Goal: Task Accomplishment & Management: Use online tool/utility

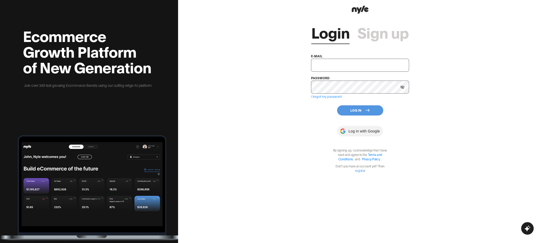
type input "[EMAIL_ADDRESS][PERSON_NAME]"
click at [359, 109] on button "Log In" at bounding box center [360, 110] width 46 height 10
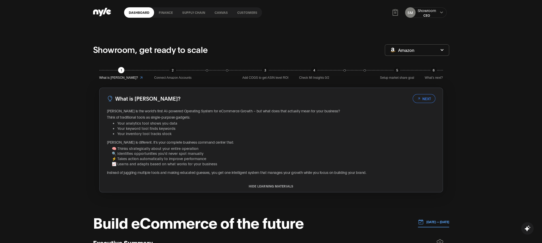
click at [214, 14] on link "Canvas" at bounding box center [221, 12] width 23 height 10
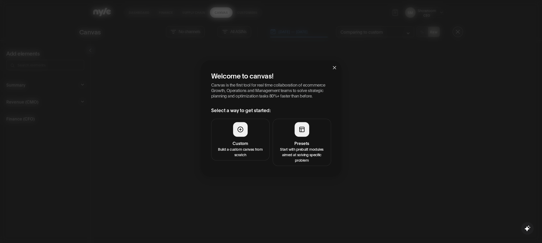
click at [292, 136] on button "Presets Start with prebuilt modules aimed at solving specific problem" at bounding box center [302, 142] width 58 height 47
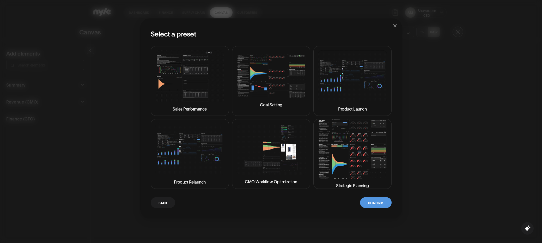
click at [337, 159] on img at bounding box center [352, 149] width 69 height 59
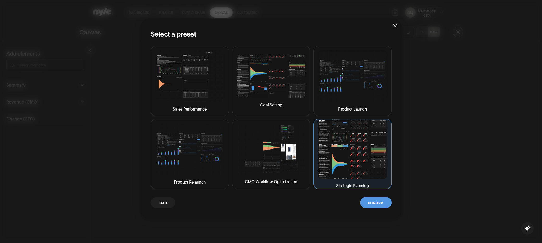
click at [376, 204] on button "Confirm" at bounding box center [375, 202] width 31 height 11
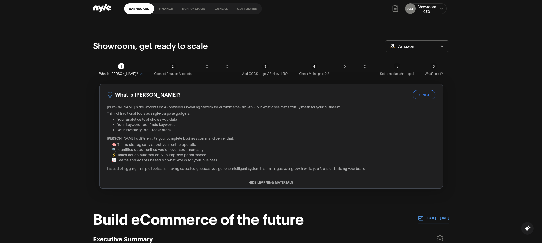
scroll to position [9, 0]
